Goal: Task Accomplishment & Management: Use online tool/utility

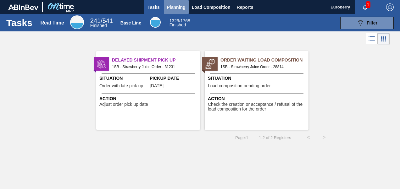
click at [181, 5] on span "Planning" at bounding box center [176, 7] width 19 height 8
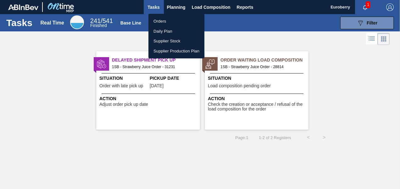
click at [159, 20] on li "Orders" at bounding box center [176, 21] width 56 height 10
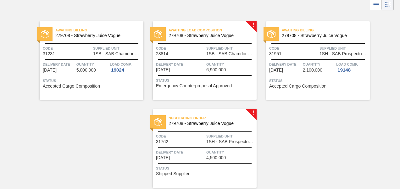
scroll to position [25, 0]
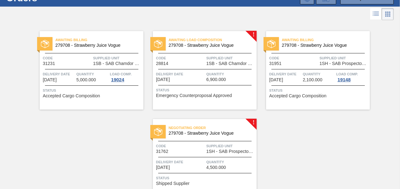
click at [158, 42] on img at bounding box center [158, 44] width 8 height 8
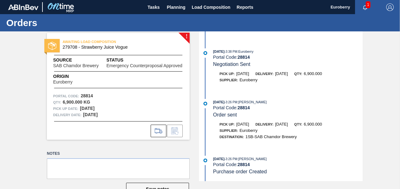
scroll to position [183, 0]
click at [158, 132] on icon at bounding box center [159, 131] width 10 height 8
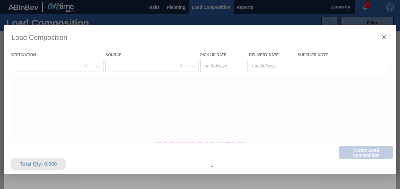
type Date "06/03/2025"
type Date "09/15/2025"
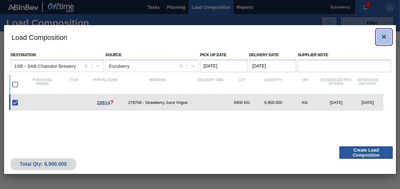
click at [384, 36] on icon "botão de ícone" at bounding box center [384, 37] width 4 height 4
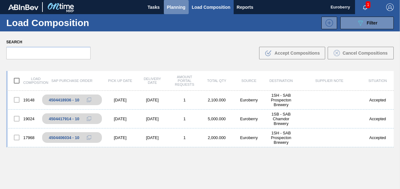
click at [176, 8] on span "Planning" at bounding box center [176, 7] width 19 height 8
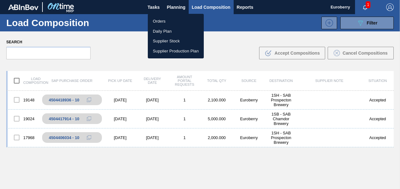
click at [162, 21] on li "Orders" at bounding box center [176, 21] width 56 height 10
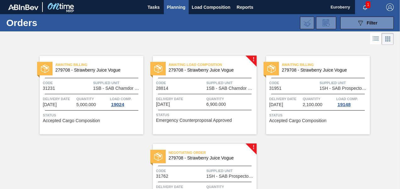
click at [193, 63] on span "Awaiting Load Composition" at bounding box center [213, 65] width 88 height 6
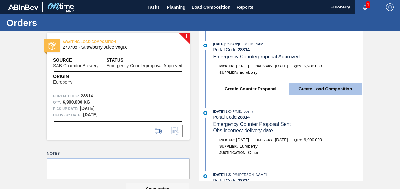
click at [329, 90] on button "Create Load Composition" at bounding box center [325, 89] width 73 height 13
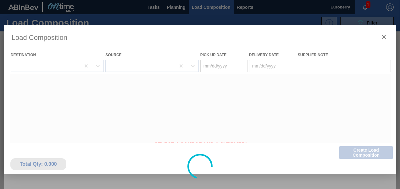
type Date "06/03/2025"
type Date "09/15/2025"
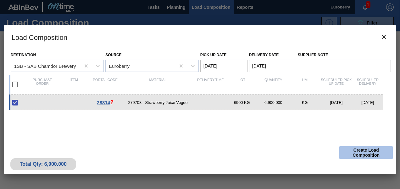
click at [364, 154] on button "Create Load Composition" at bounding box center [365, 153] width 53 height 13
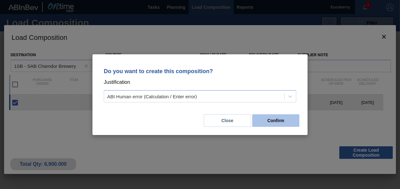
click at [283, 124] on button "Confirm" at bounding box center [275, 121] width 47 height 13
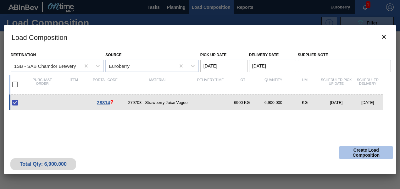
click at [367, 150] on button "Create Load Composition" at bounding box center [365, 153] width 53 height 13
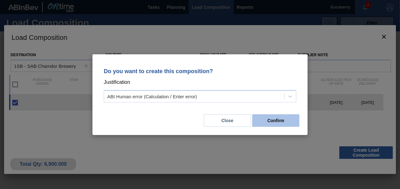
click at [265, 121] on button "Confirm" at bounding box center [275, 121] width 47 height 13
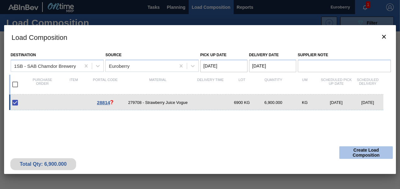
click at [370, 151] on button "Create Load Composition" at bounding box center [365, 153] width 53 height 13
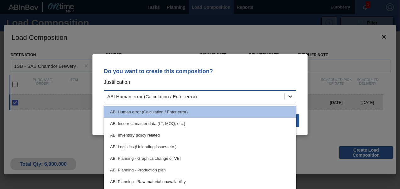
click at [290, 94] on icon at bounding box center [290, 96] width 6 height 6
click at [171, 116] on div "ABI Human error (Calculation / Enter error)" at bounding box center [200, 112] width 193 height 12
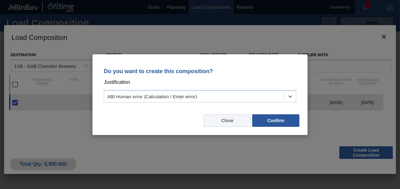
click at [233, 121] on button "Close" at bounding box center [227, 121] width 47 height 13
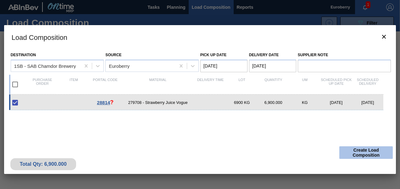
click at [368, 154] on button "Create Load Composition" at bounding box center [365, 153] width 53 height 13
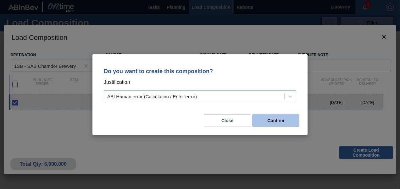
click at [274, 118] on button "Confirm" at bounding box center [275, 121] width 47 height 13
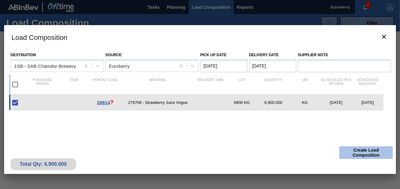
click at [361, 151] on button "Create Load Composition" at bounding box center [365, 153] width 53 height 13
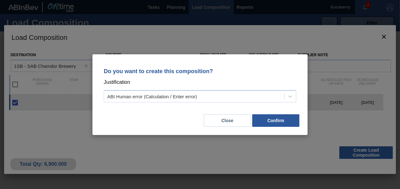
click at [266, 151] on div "Do you want to create this composition? Justification ABI Human error (Calculat…" at bounding box center [200, 94] width 400 height 189
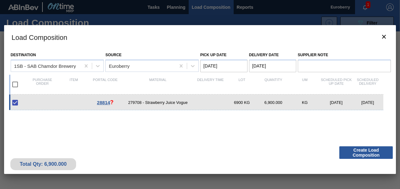
click at [105, 102] on span "28814" at bounding box center [103, 102] width 13 height 5
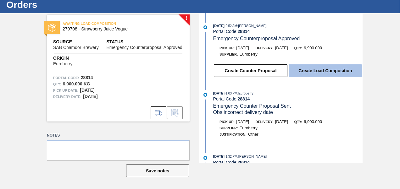
click at [318, 72] on button "Create Load Composition" at bounding box center [325, 70] width 73 height 13
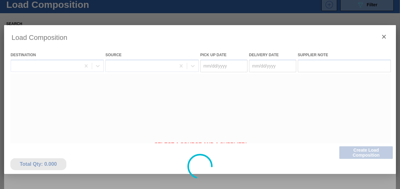
type Date "06/03/2025"
type Date "09/15/2025"
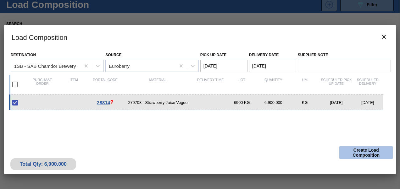
click at [361, 153] on button "Create Load Composition" at bounding box center [365, 153] width 53 height 13
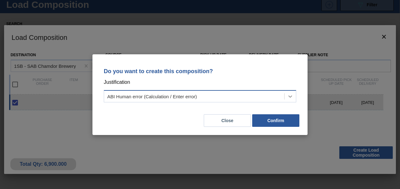
click at [289, 96] on icon at bounding box center [290, 96] width 6 height 6
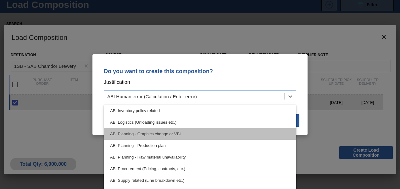
scroll to position [31, 0]
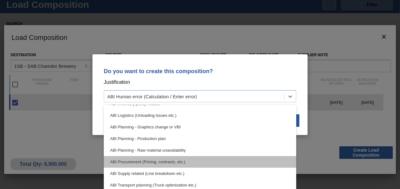
click at [175, 159] on div "ABI Procurement (Pricing, contracts, etc.)" at bounding box center [200, 162] width 193 height 12
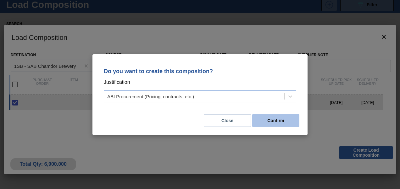
click at [277, 123] on button "Confirm" at bounding box center [275, 121] width 47 height 13
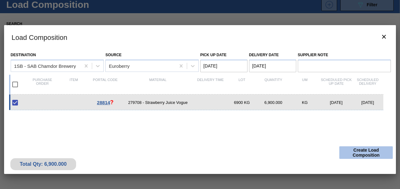
click at [363, 152] on button "Create Load Composition" at bounding box center [365, 153] width 53 height 13
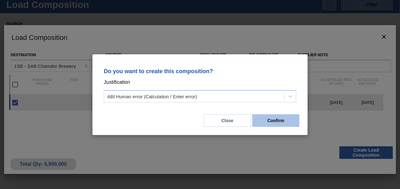
click at [280, 123] on button "Confirm" at bounding box center [275, 121] width 47 height 13
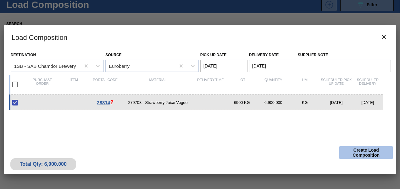
click at [366, 153] on button "Create Load Composition" at bounding box center [365, 153] width 53 height 13
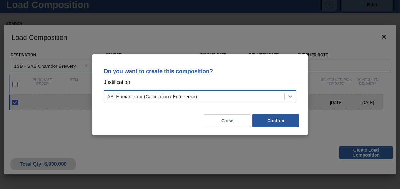
click at [291, 96] on icon at bounding box center [290, 96] width 6 height 6
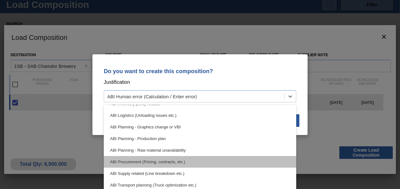
click at [164, 160] on div "ABI Procurement (Pricing, contracts, etc.)" at bounding box center [200, 162] width 193 height 12
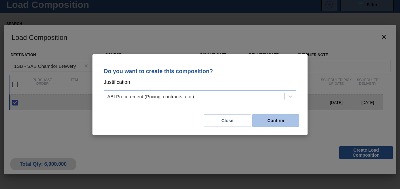
click at [281, 120] on button "Confirm" at bounding box center [275, 121] width 47 height 13
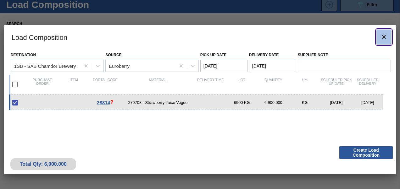
click at [385, 37] on icon "botão de ícone" at bounding box center [384, 37] width 8 height 8
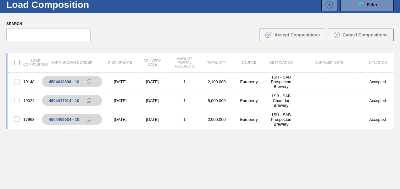
scroll to position [0, 0]
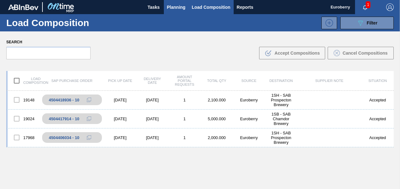
click at [177, 6] on span "Planning" at bounding box center [176, 7] width 19 height 8
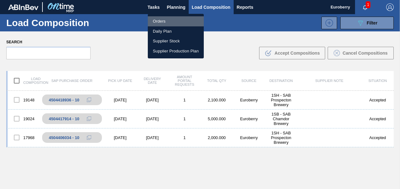
click at [159, 21] on li "Orders" at bounding box center [176, 21] width 56 height 10
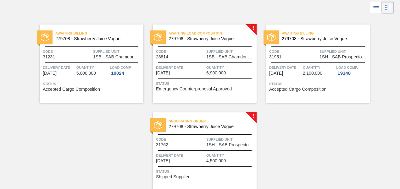
scroll to position [56, 0]
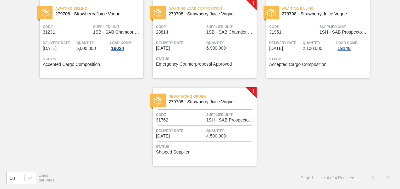
click at [184, 33] on div "Code 28814" at bounding box center [180, 29] width 49 height 11
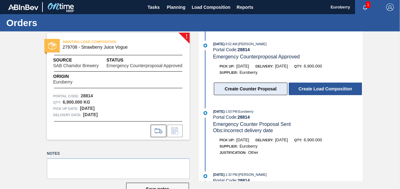
click at [237, 89] on button "Create Counter Proposal" at bounding box center [251, 89] width 74 height 13
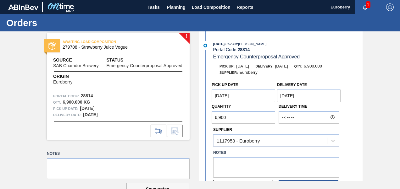
click at [306, 94] on Date "09/15/2025" at bounding box center [309, 96] width 64 height 13
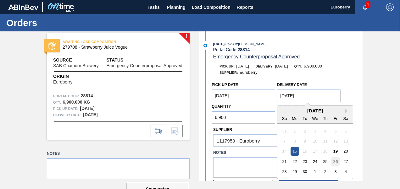
click at [336, 163] on div "26" at bounding box center [336, 162] width 8 height 8
type Date "09/26/2025"
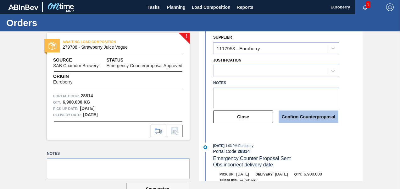
scroll to position [94, 0]
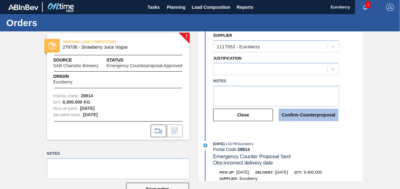
click at [299, 115] on button "Confirm Counterproposal" at bounding box center [309, 115] width 60 height 13
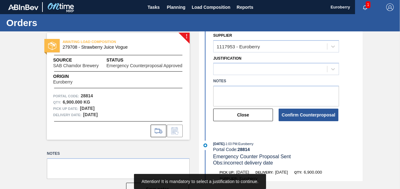
scroll to position [63, 0]
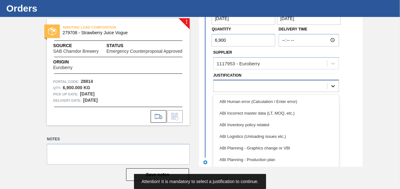
click at [333, 92] on div "option ABI Human error (Calculation / Enter error) focused, 1 of 18. 18 results…" at bounding box center [276, 86] width 126 height 12
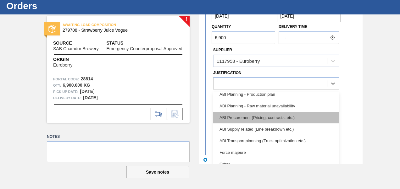
click at [272, 118] on div "ABI Procurement (Pricing, contracts, etc.)" at bounding box center [276, 118] width 126 height 12
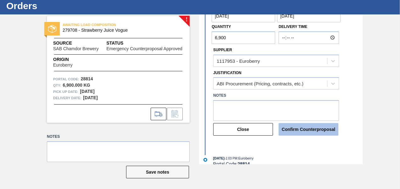
click at [301, 130] on button "Confirm Counterproposal" at bounding box center [309, 129] width 60 height 13
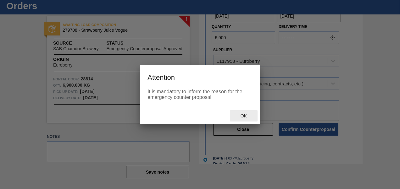
click at [242, 117] on span "Ok" at bounding box center [244, 116] width 16 height 5
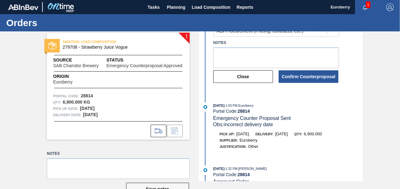
scroll to position [94, 0]
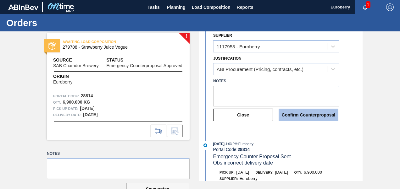
click at [311, 115] on button "Confirm Counterproposal" at bounding box center [309, 115] width 60 height 13
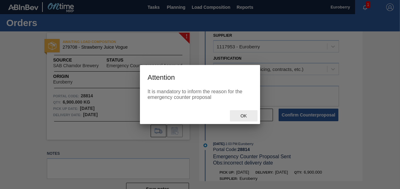
click at [246, 115] on span "Ok" at bounding box center [244, 116] width 16 height 5
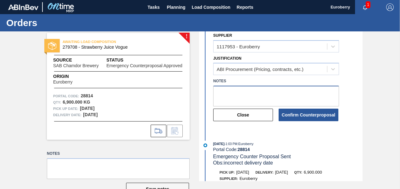
click at [228, 90] on textarea at bounding box center [276, 96] width 126 height 21
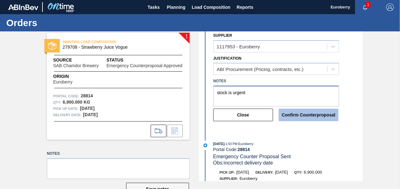
type textarea "stock is urgent"
click at [305, 113] on button "Confirm Counterproposal" at bounding box center [309, 115] width 60 height 13
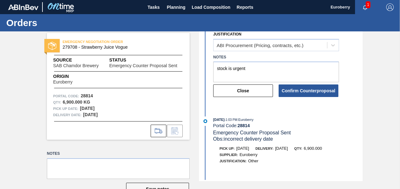
scroll to position [190, 0]
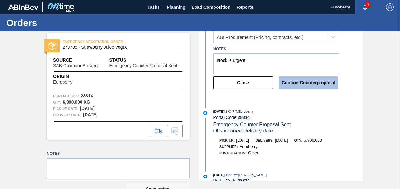
click at [298, 85] on button "Confirm Counterproposal" at bounding box center [309, 82] width 60 height 13
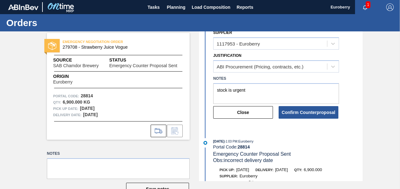
scroll to position [252, 0]
